Goal: Task Accomplishment & Management: Manage account settings

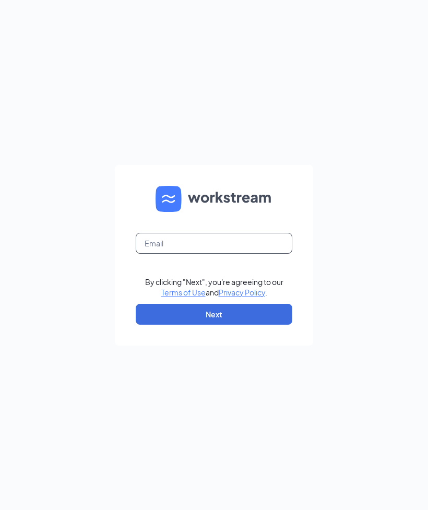
click at [222, 254] on input "text" at bounding box center [214, 243] width 157 height 21
type input "[EMAIL_ADDRESS][DOMAIN_NAME]"
click at [404, 263] on div "[EMAIL_ADDRESS][DOMAIN_NAME] By clicking "Next", you're agreeing to our Terms o…" at bounding box center [214, 255] width 428 height 510
click at [253, 325] on button "Next" at bounding box center [214, 314] width 157 height 21
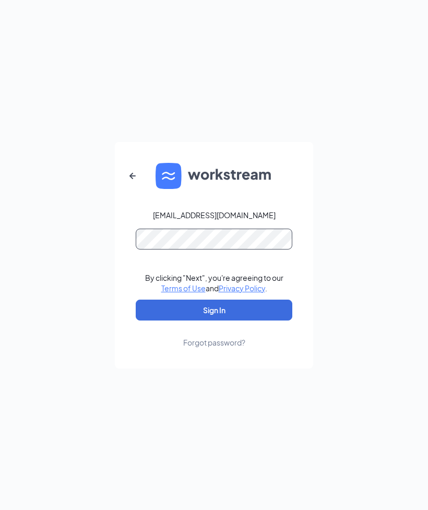
click at [214, 321] on button "Sign In" at bounding box center [214, 310] width 157 height 21
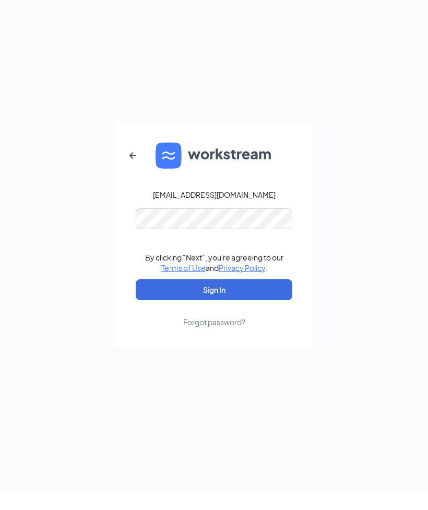
click at [234, 321] on button "Sign In" at bounding box center [214, 310] width 157 height 21
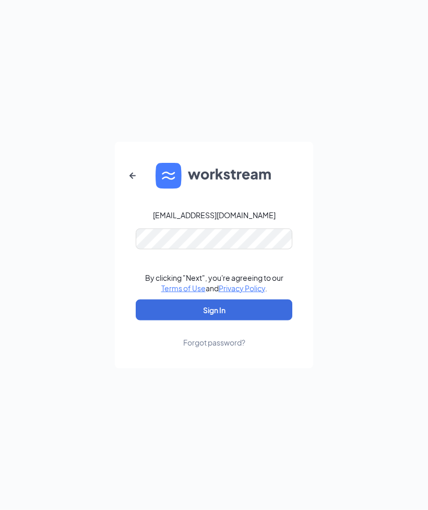
click at [227, 321] on button "Sign In" at bounding box center [214, 310] width 157 height 21
click at [207, 348] on div "Forgot password?" at bounding box center [214, 342] width 62 height 10
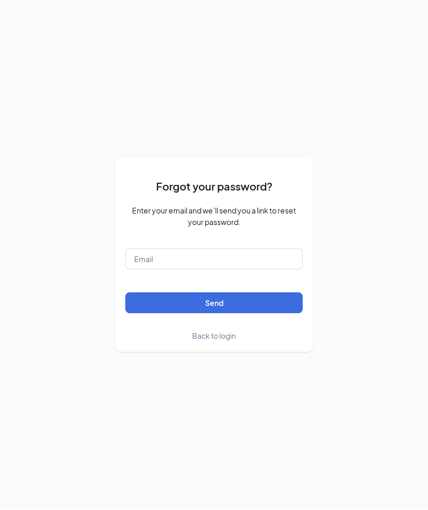
scroll to position [40, 0]
click at [208, 255] on input "text" at bounding box center [213, 259] width 177 height 21
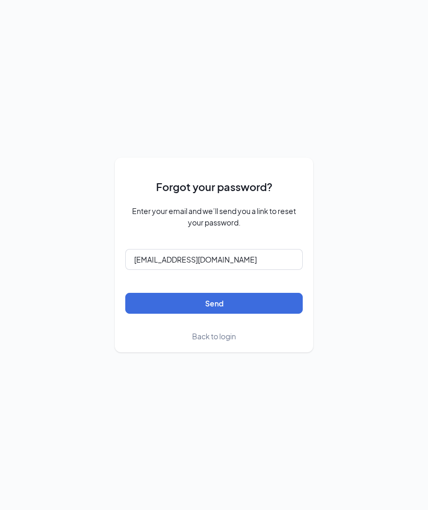
click at [218, 307] on button "Send" at bounding box center [213, 303] width 177 height 21
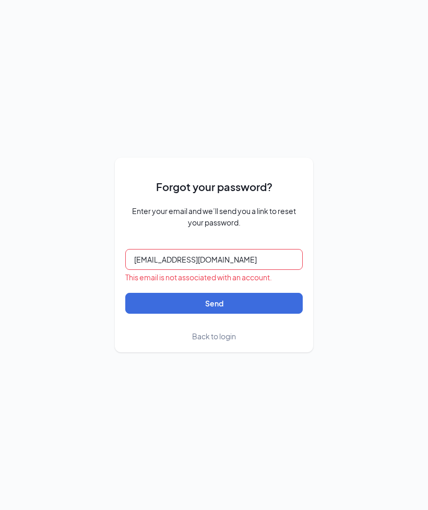
click at [180, 257] on input "[EMAIL_ADDRESS][DOMAIN_NAME]" at bounding box center [213, 259] width 177 height 21
type input "[EMAIL_ADDRESS][DOMAIN_NAME]"
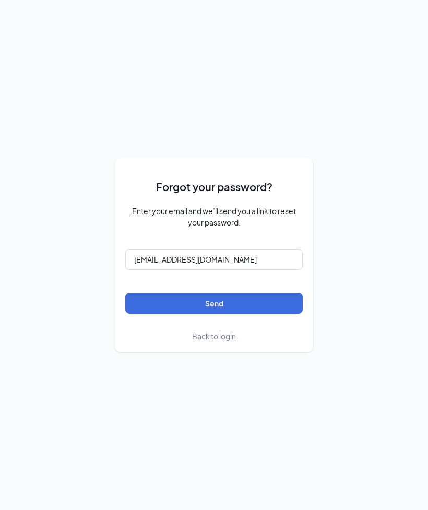
click at [235, 306] on button "Send" at bounding box center [213, 303] width 177 height 21
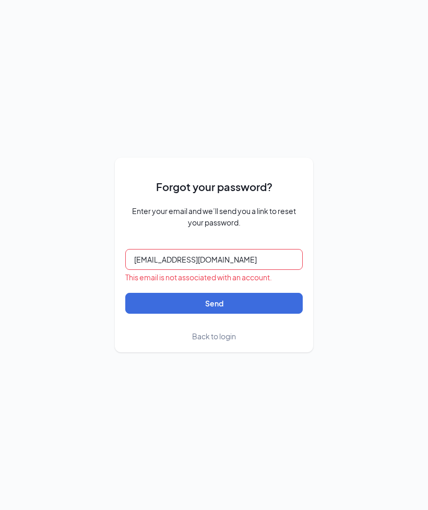
click at [259, 300] on button "Send" at bounding box center [213, 303] width 177 height 21
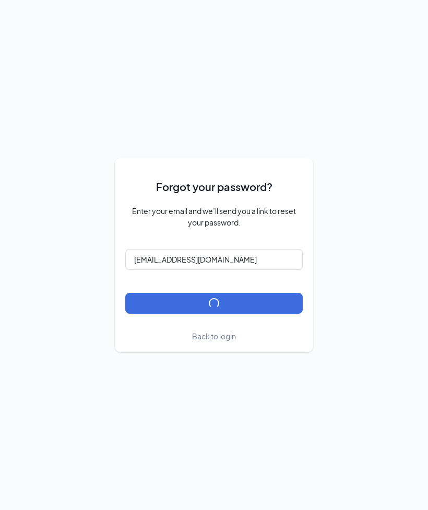
click at [258, 299] on button "submit" at bounding box center [213, 303] width 177 height 21
